Goal: Task Accomplishment & Management: Manage account settings

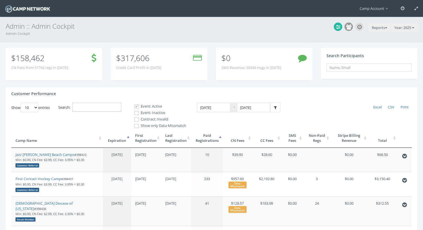
click at [115, 108] on input "Search:" at bounding box center [96, 107] width 49 height 9
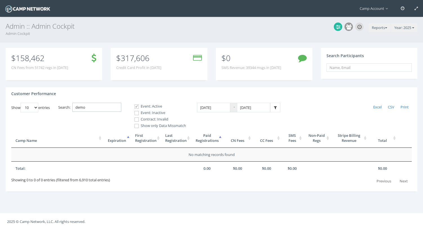
type input "demo"
click at [158, 114] on label "Event: Inactive" at bounding box center [158, 113] width 56 height 6
click at [136, 114] on input "Event: Inactive" at bounding box center [133, 112] width 5 height 5
checkbox input "true"
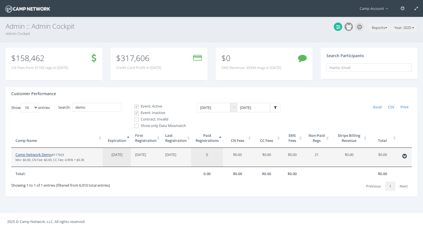
click at [32, 154] on link "Camp Network Demo" at bounding box center [33, 154] width 36 height 5
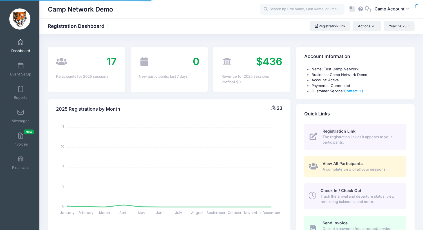
select select
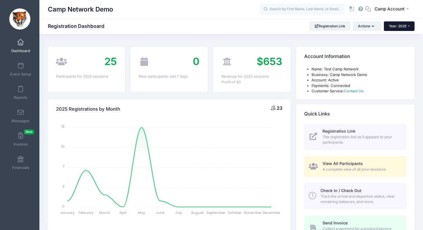
click at [400, 29] on button "Year: 2025" at bounding box center [399, 26] width 31 height 10
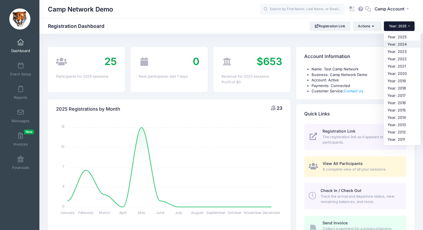
click at [399, 43] on link "Year: 2024" at bounding box center [402, 44] width 37 height 7
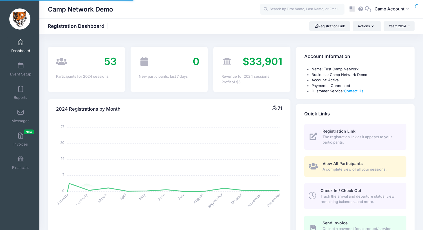
select select
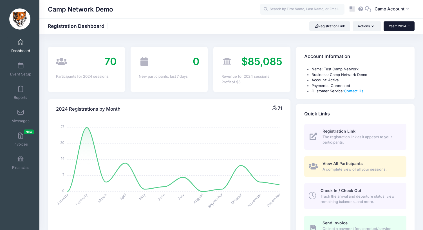
click at [398, 29] on button "Year: 2024" at bounding box center [399, 26] width 31 height 10
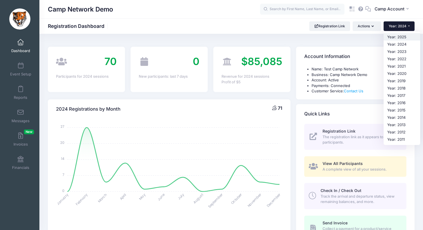
click at [399, 37] on link "Year: 2025" at bounding box center [402, 36] width 37 height 7
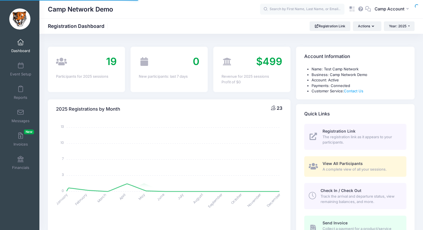
select select
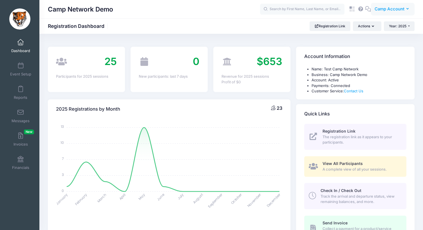
click at [401, 10] on span "Camp Account" at bounding box center [390, 9] width 30 height 6
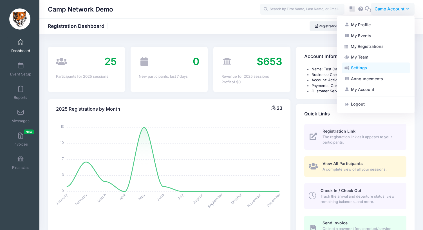
click at [372, 66] on link "Settings" at bounding box center [376, 67] width 68 height 11
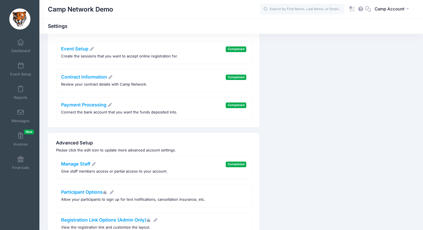
scroll to position [137, 0]
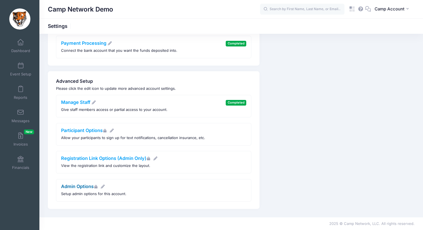
click at [86, 185] on link "Admin Options" at bounding box center [83, 187] width 44 height 6
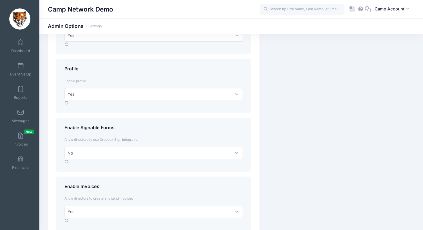
scroll to position [426, 0]
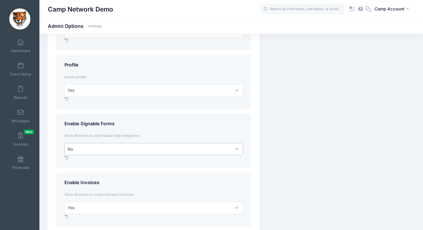
click at [116, 151] on select "No Yes" at bounding box center [153, 149] width 179 height 12
select select "1"
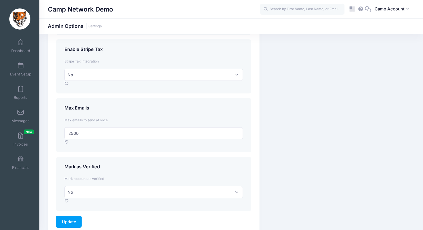
scroll to position [762, 0]
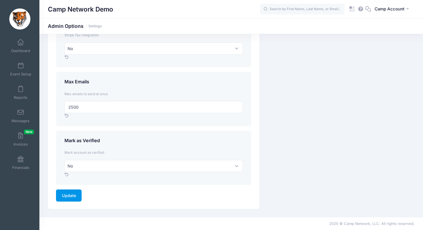
click at [69, 197] on input "Update" at bounding box center [69, 195] width 26 height 12
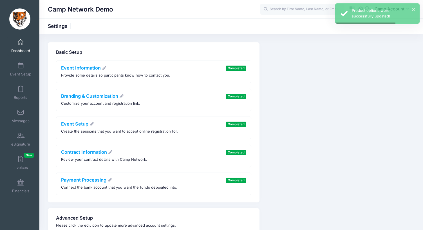
click at [29, 46] on link "Dashboard" at bounding box center [20, 46] width 27 height 20
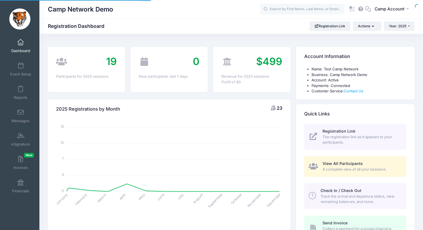
select select
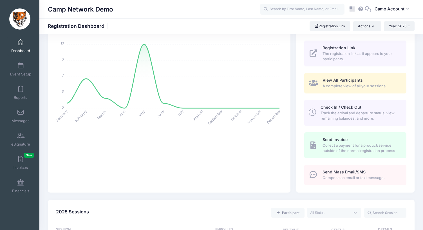
scroll to position [85, 0]
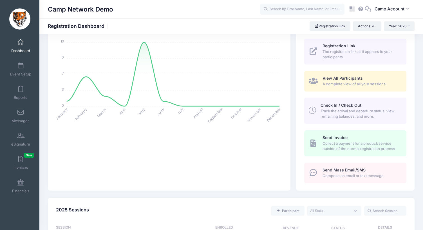
click at [351, 105] on span "Check In / Check Out" at bounding box center [341, 105] width 41 height 5
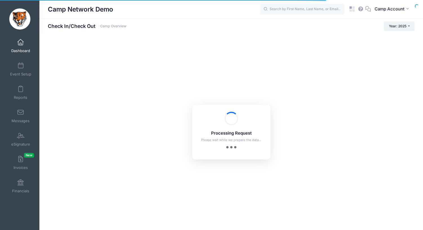
checkbox input "true"
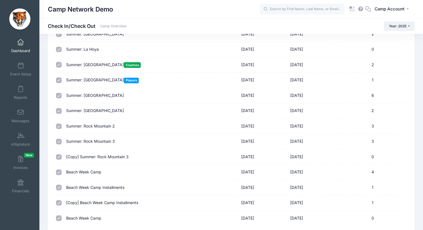
scroll to position [121, 0]
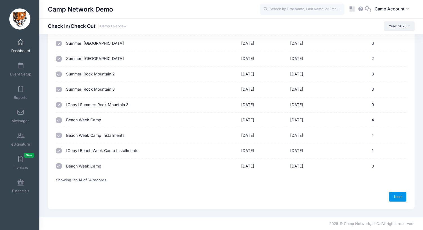
click at [401, 199] on link "Next" at bounding box center [397, 197] width 17 height 10
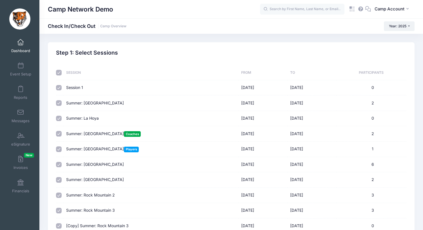
select select "10"
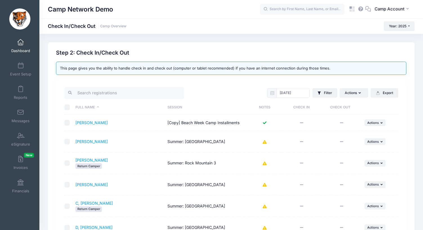
click at [265, 142] on icon at bounding box center [265, 142] width 5 height 0
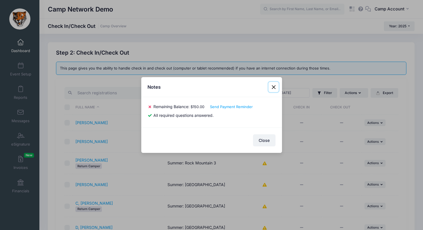
click at [273, 88] on button "Close" at bounding box center [274, 87] width 10 height 10
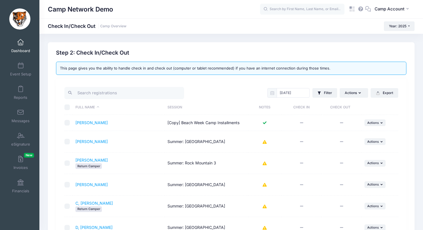
click at [26, 51] on span "Dashboard" at bounding box center [20, 50] width 19 height 5
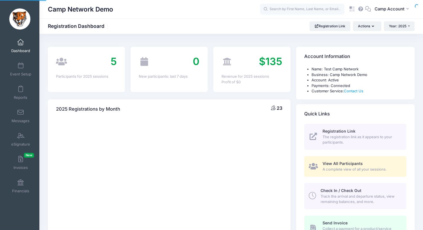
select select
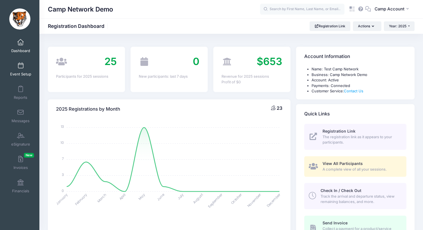
click at [24, 74] on span "Event Setup" at bounding box center [20, 74] width 21 height 5
